Goal: Transaction & Acquisition: Purchase product/service

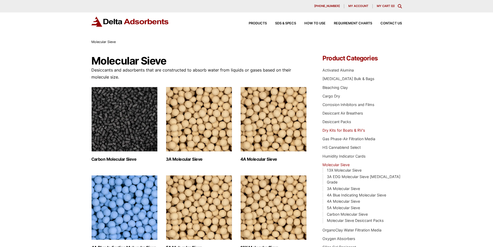
click at [330, 132] on link "Dry Kits for Boats & RV's" at bounding box center [344, 130] width 43 height 4
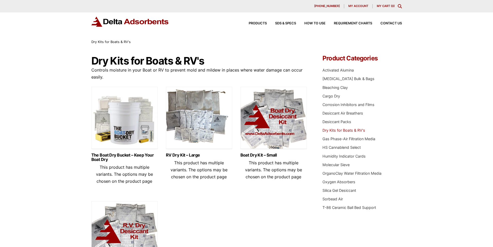
click at [98, 151] on img at bounding box center [124, 119] width 66 height 65
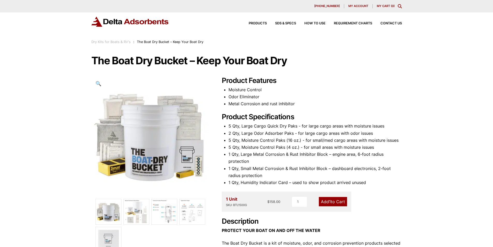
click at [348, 5] on div "My account" at bounding box center [358, 6] width 28 height 4
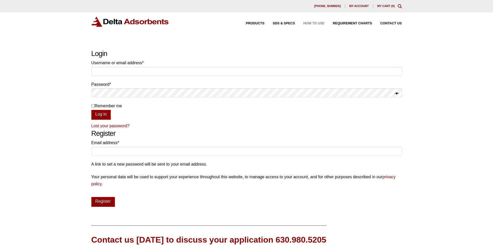
click at [301, 25] on div "How to Use" at bounding box center [310, 23] width 30 height 3
